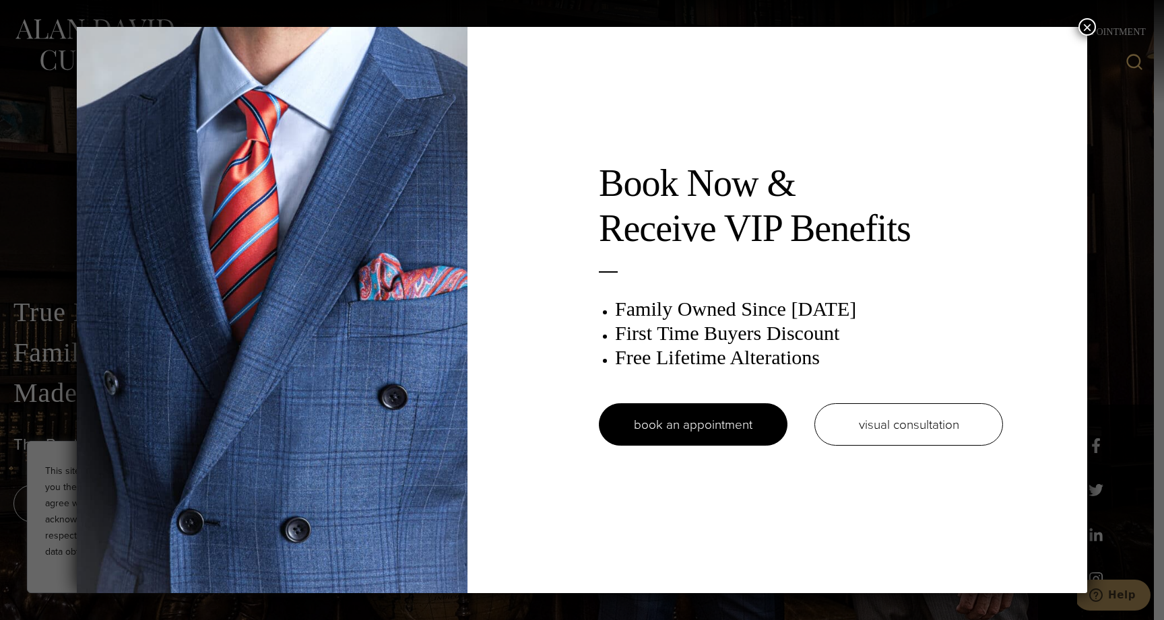
click at [1081, 28] on button "×" at bounding box center [1088, 27] width 18 height 18
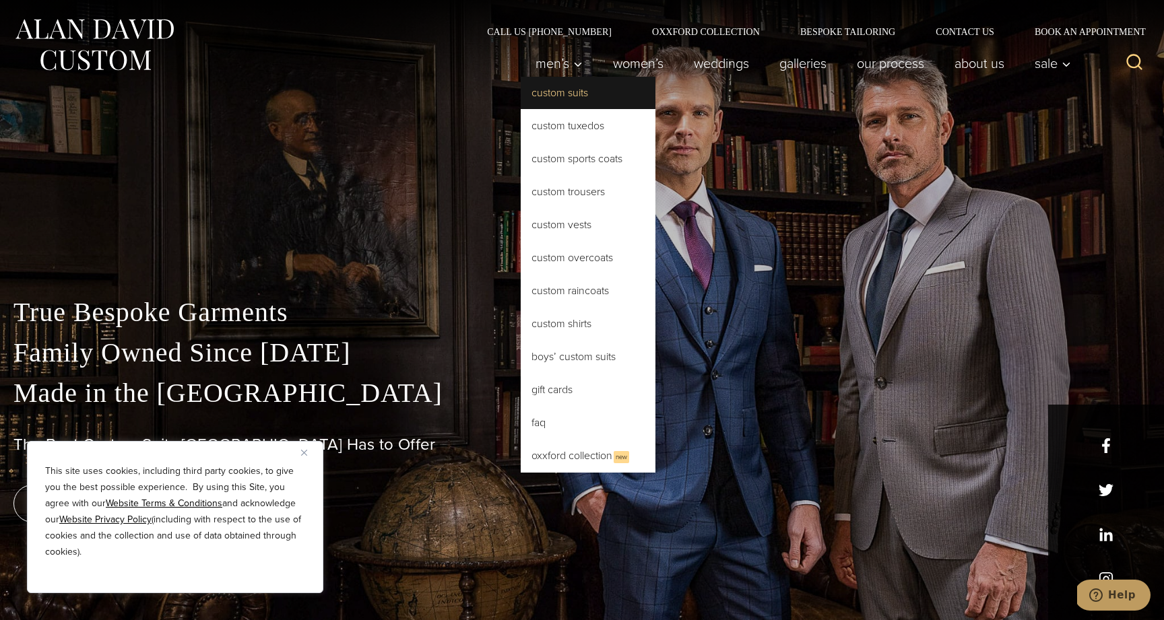
click at [573, 92] on link "Custom Suits" at bounding box center [588, 93] width 135 height 32
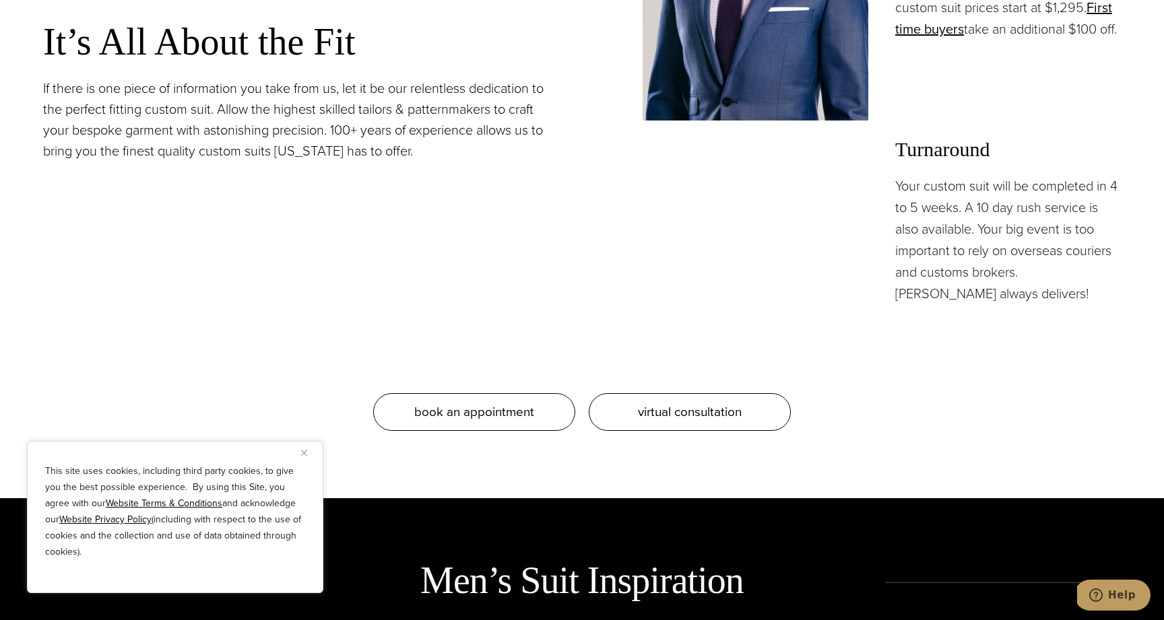
scroll to position [1388, 0]
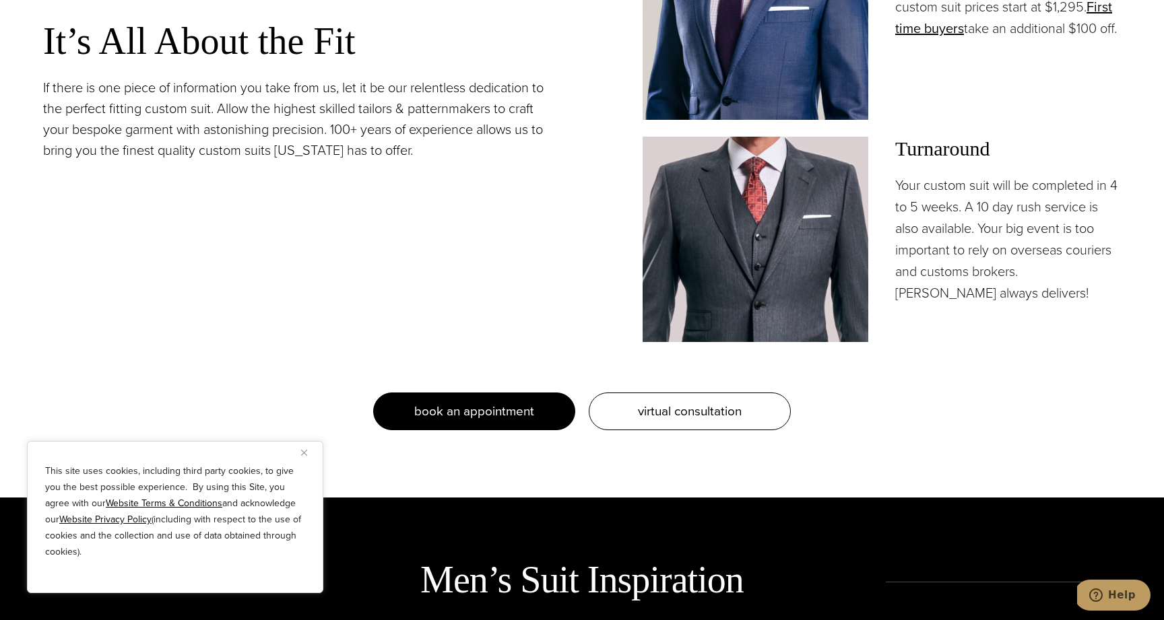
click at [542, 408] on link "book an appointment" at bounding box center [474, 412] width 202 height 38
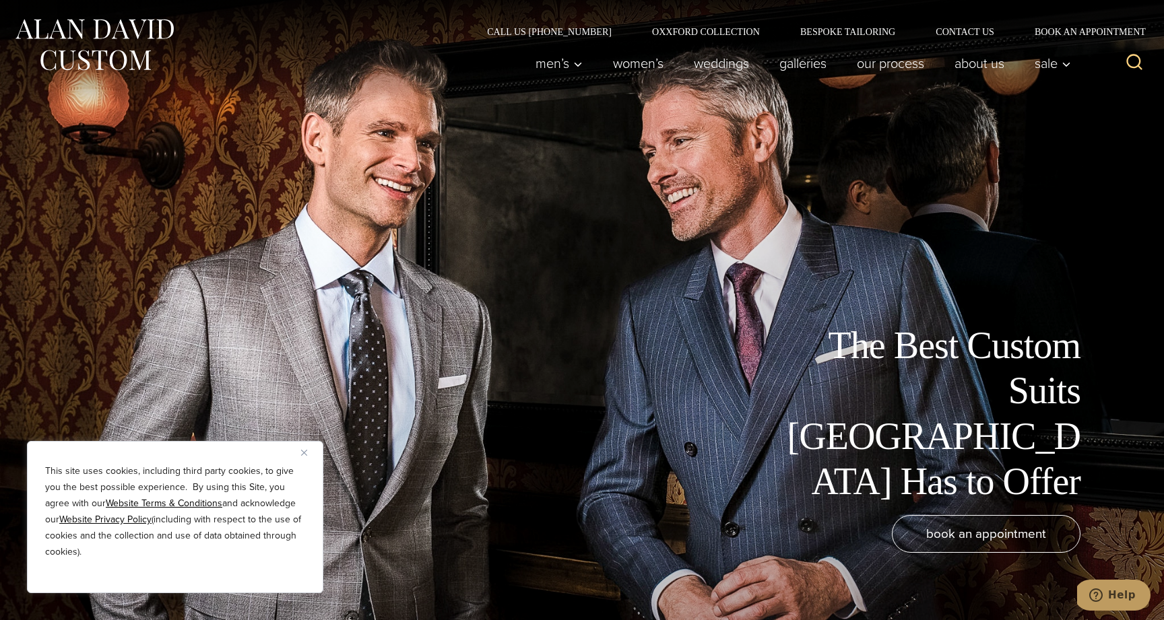
scroll to position [0, 0]
click at [719, 63] on link "weddings" at bounding box center [722, 63] width 86 height 27
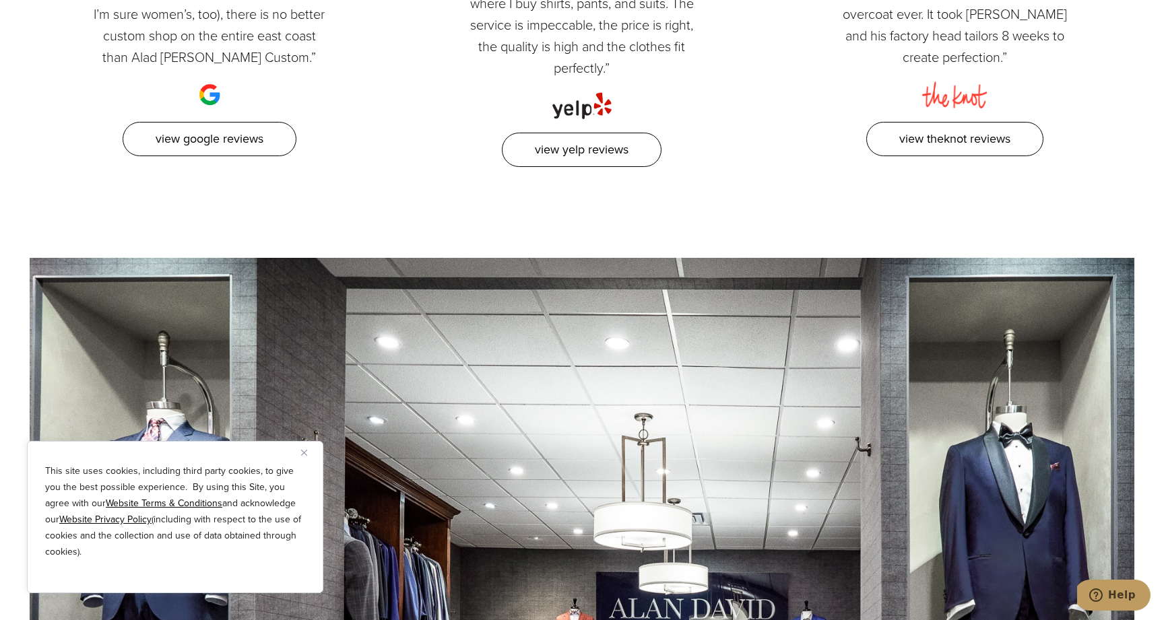
scroll to position [1790, 0]
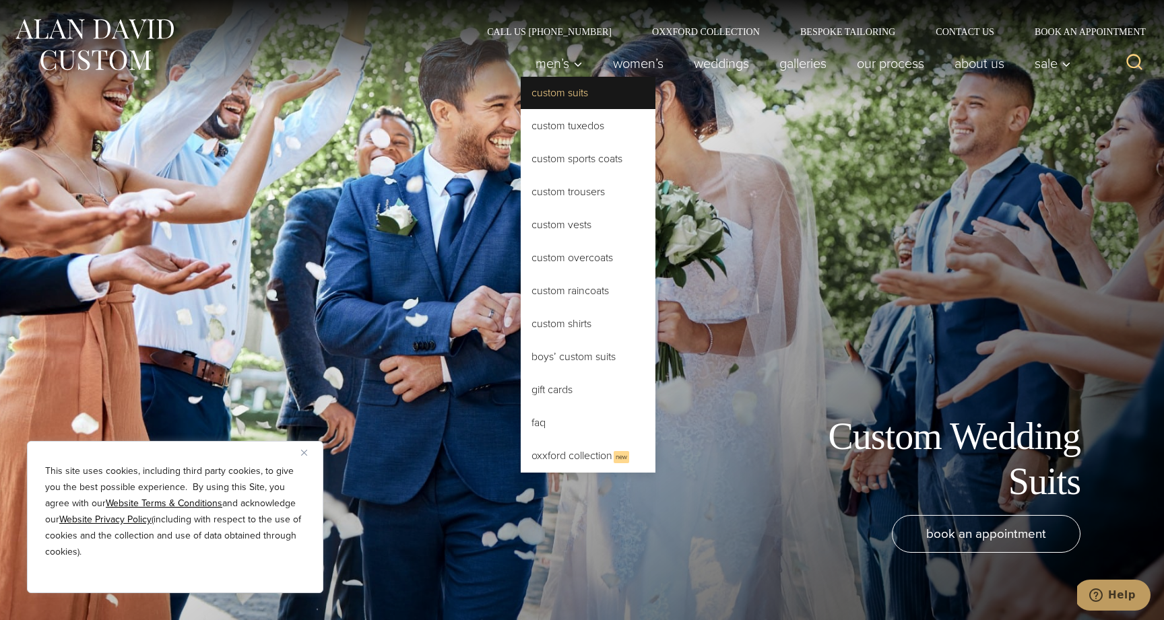
click at [546, 95] on link "Custom Suits" at bounding box center [588, 93] width 135 height 32
